Goal: Task Accomplishment & Management: Manage account settings

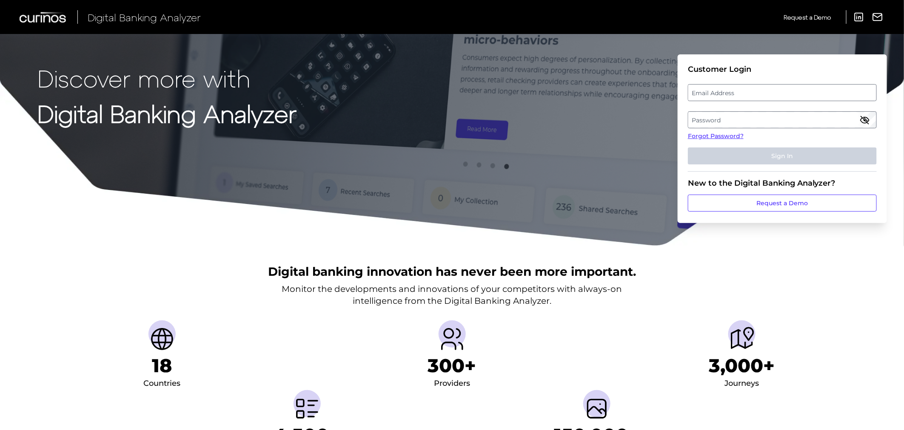
click at [741, 94] on label "Email Address" at bounding box center [782, 92] width 188 height 15
click at [741, 94] on input "email" at bounding box center [782, 92] width 189 height 17
type input "[PERSON_NAME][EMAIL_ADDRESS][DOMAIN_NAME]"
click at [782, 120] on label "Password" at bounding box center [782, 119] width 188 height 15
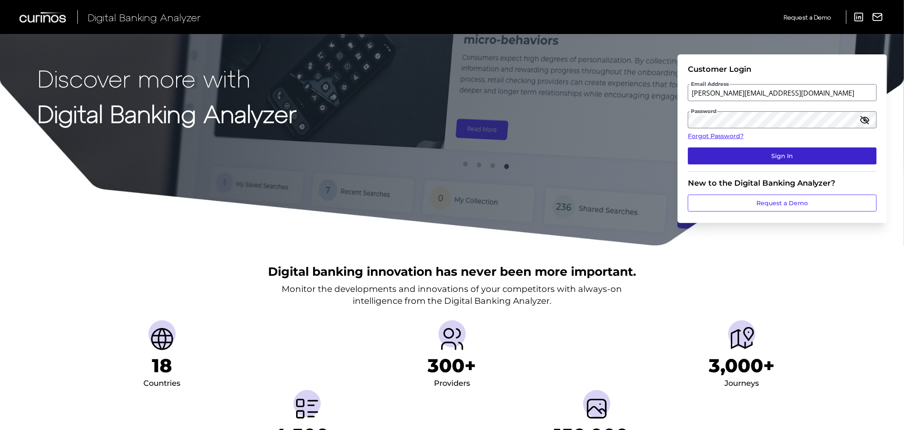
click at [783, 152] on button "Sign In" at bounding box center [782, 156] width 189 height 17
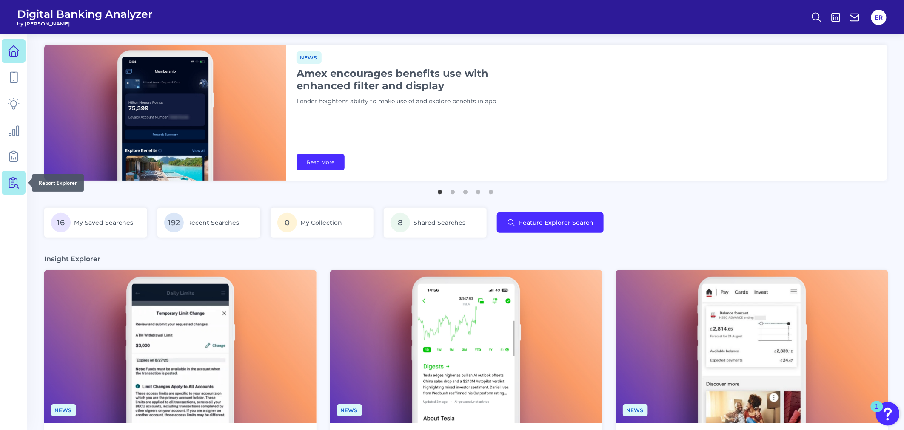
click at [15, 183] on icon at bounding box center [14, 183] width 12 height 12
